Goal: Task Accomplishment & Management: Complete application form

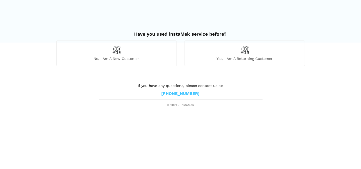
click at [118, 49] on img at bounding box center [116, 49] width 9 height 9
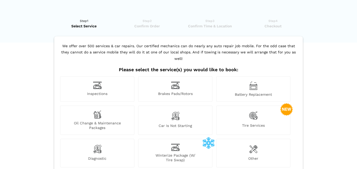
scroll to position [26, 0]
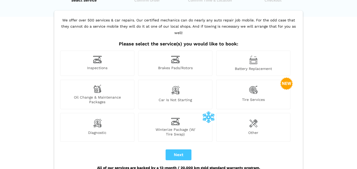
click at [177, 86] on img at bounding box center [175, 90] width 9 height 11
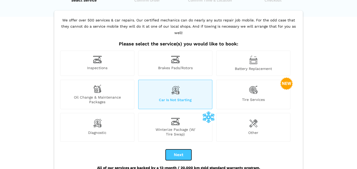
click at [182, 150] on button "Next" at bounding box center [179, 155] width 26 height 11
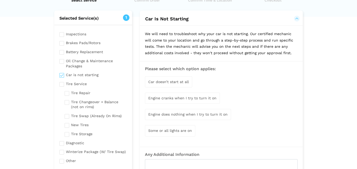
checkbox input "true"
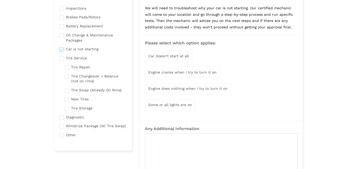
scroll to position [78, 0]
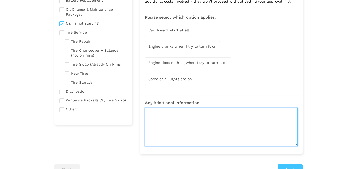
click at [156, 116] on textarea at bounding box center [221, 127] width 153 height 39
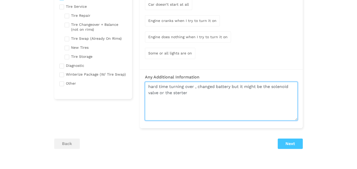
type textarea "hard time turning over , changed battery but it might be the solenoid valve or …"
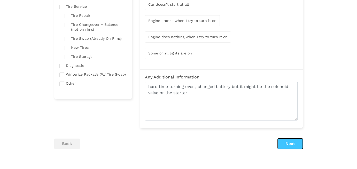
click at [290, 142] on button "Next" at bounding box center [290, 144] width 25 height 10
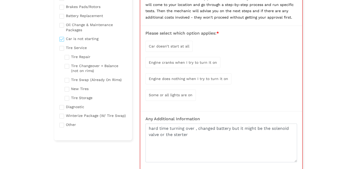
scroll to position [88, 0]
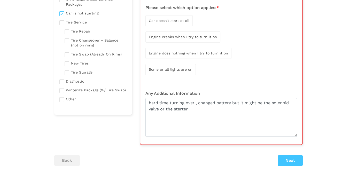
click at [170, 19] on span "Car doesn’t start at all" at bounding box center [169, 21] width 41 height 4
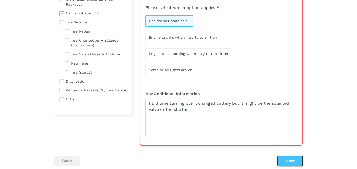
click at [290, 159] on button "Next" at bounding box center [290, 161] width 25 height 10
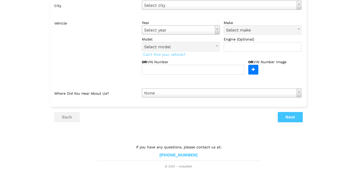
scroll to position [0, 0]
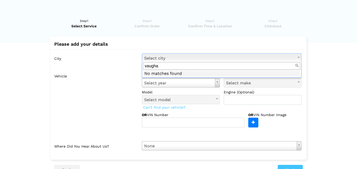
type input "[PERSON_NAME]"
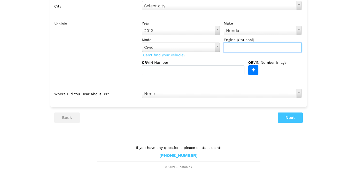
click at [232, 49] on input "text" at bounding box center [263, 48] width 78 height 10
type input "1.8 l"
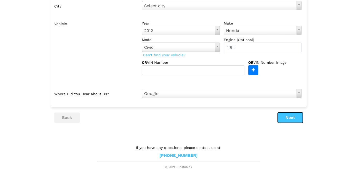
click at [292, 118] on button "Next" at bounding box center [290, 118] width 25 height 10
